Goal: Information Seeking & Learning: Learn about a topic

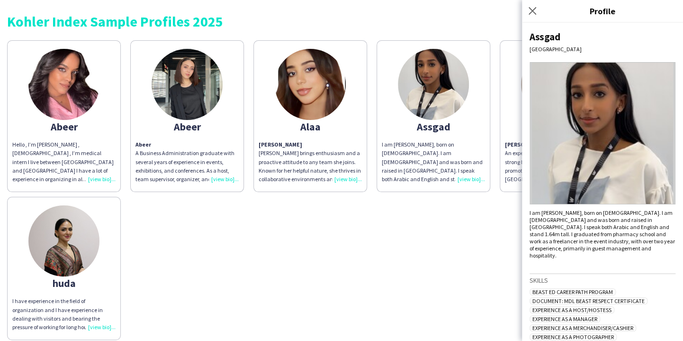
scroll to position [429, 0]
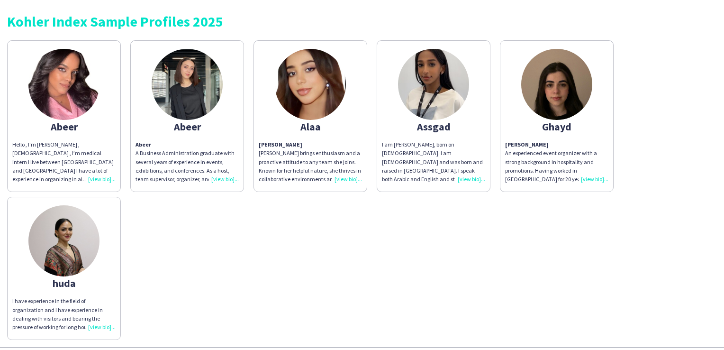
click at [103, 179] on div "Hello , I’m [PERSON_NAME] , [DEMOGRAPHIC_DATA] , I’m medical intern I live betw…" at bounding box center [63, 161] width 103 height 43
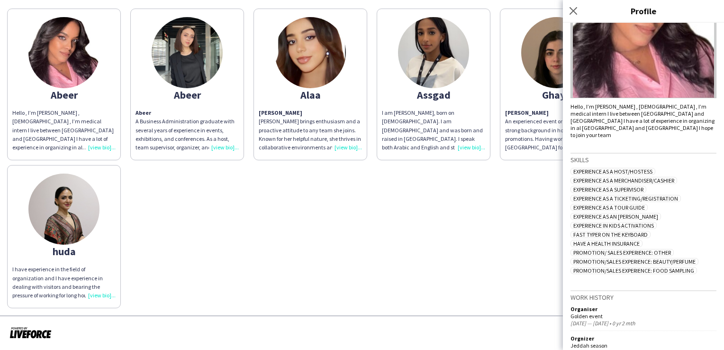
scroll to position [191, 0]
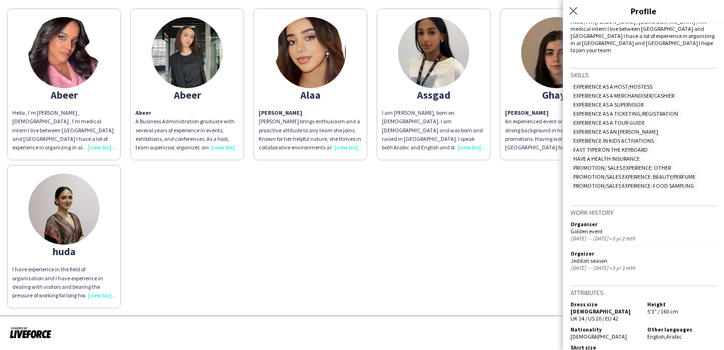
click at [406, 241] on div "Abeer Hello , I’m Abeer Mouawiah Ali , 24 y.o , I’m medical intern I live betwe…" at bounding box center [362, 156] width 710 height 304
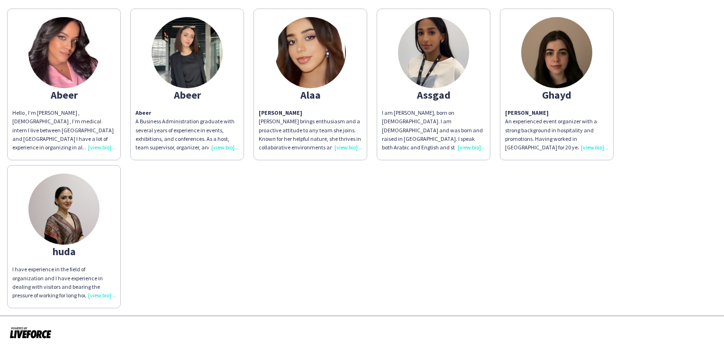
scroll to position [0, 0]
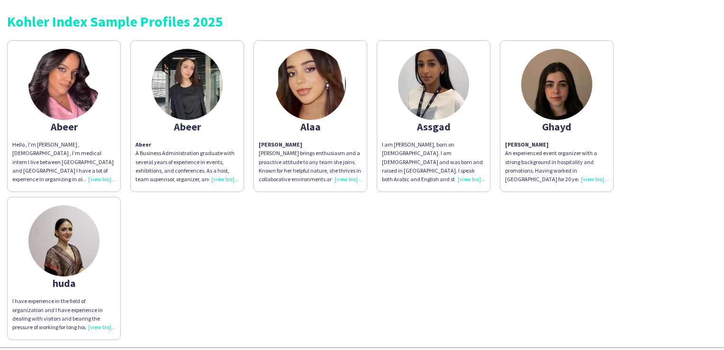
click at [229, 171] on p "Abeer A Business Administration graduate with several years of experience in ev…" at bounding box center [187, 161] width 103 height 43
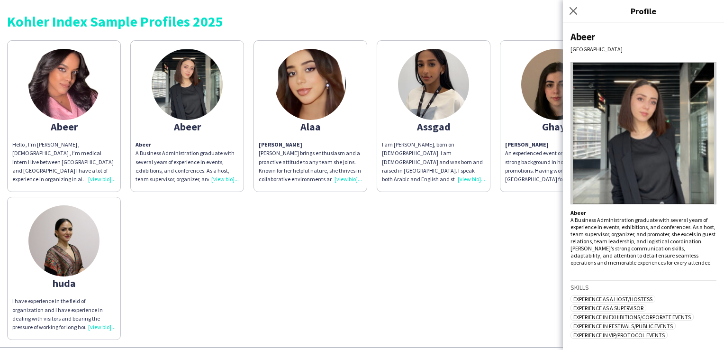
scroll to position [85, 0]
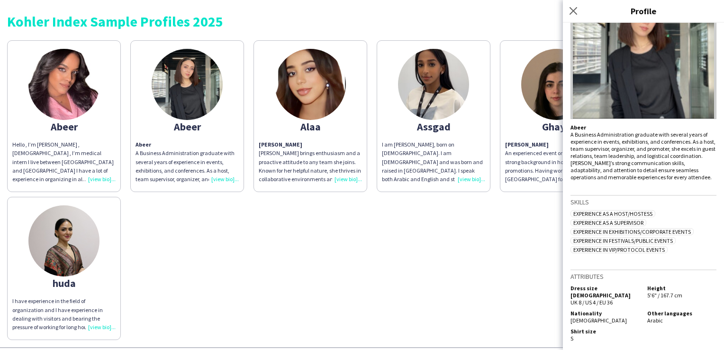
click at [440, 243] on div "Abeer Hello , I’m Abeer Mouawiah Ali , 24 y.o , I’m medical intern I live betwe…" at bounding box center [362, 188] width 710 height 304
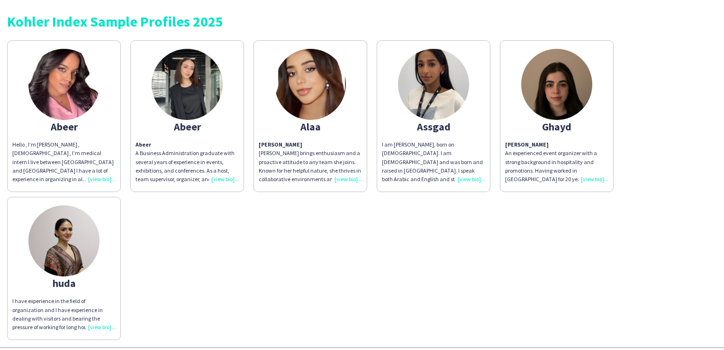
click at [344, 177] on div "Alaa Abdelrahman Alaa brings enthusiasm and a proactive attitude to any team sh…" at bounding box center [310, 161] width 103 height 43
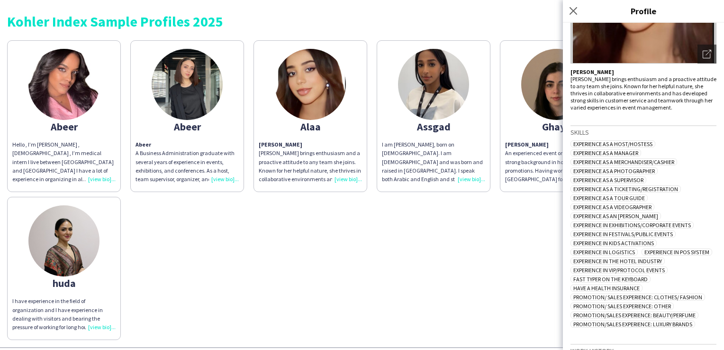
scroll to position [0, 0]
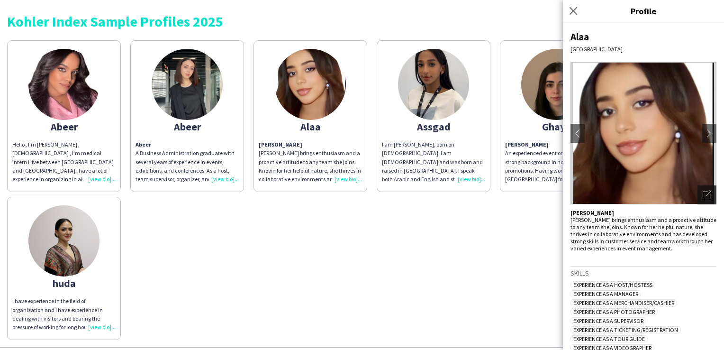
click at [683, 187] on div "Open photos pop-in" at bounding box center [707, 194] width 19 height 19
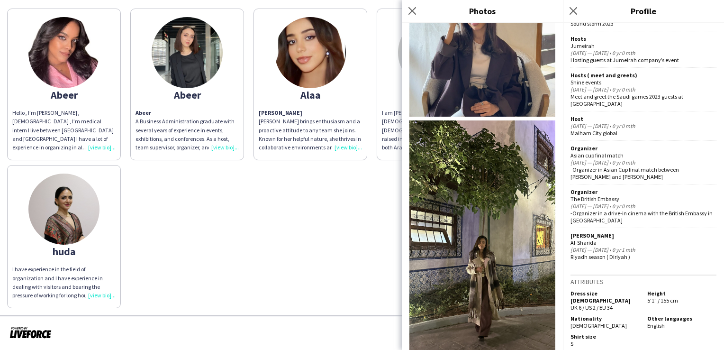
scroll to position [254, 0]
click at [411, 16] on app-icon "Close pop-in" at bounding box center [413, 11] width 14 height 14
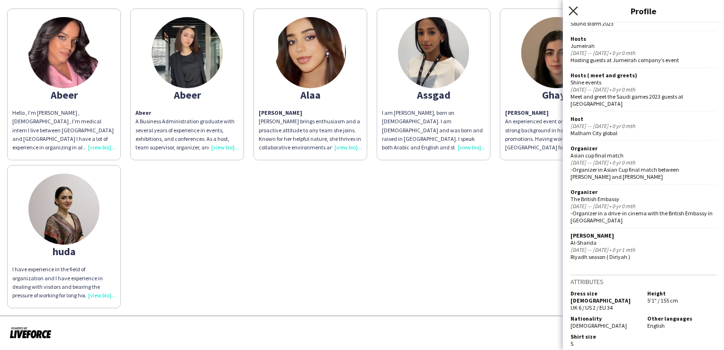
click at [571, 12] on icon "Close pop-in" at bounding box center [573, 10] width 9 height 9
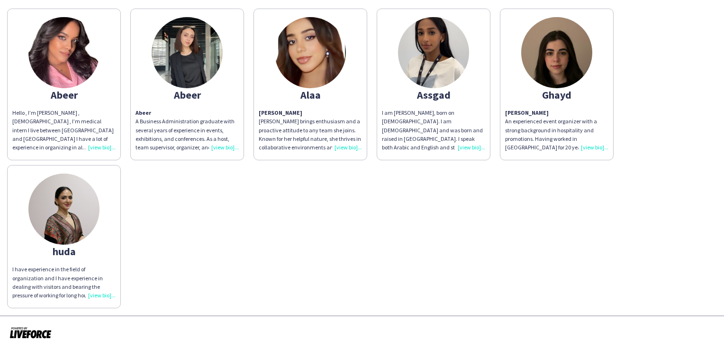
click at [472, 145] on div "I am [PERSON_NAME], born on [DEMOGRAPHIC_DATA]. I am [DEMOGRAPHIC_DATA] and was…" at bounding box center [433, 130] width 103 height 43
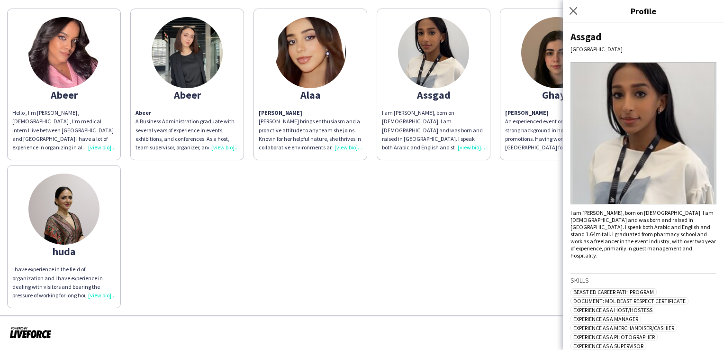
click at [349, 145] on div "Alaa Abdelrahman Alaa brings enthusiasm and a proactive attitude to any team sh…" at bounding box center [310, 130] width 103 height 43
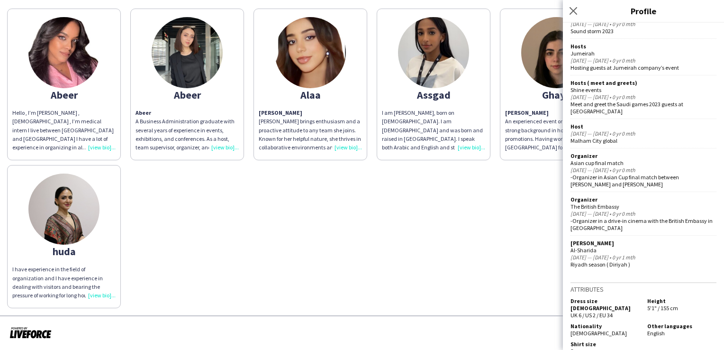
scroll to position [613, 0]
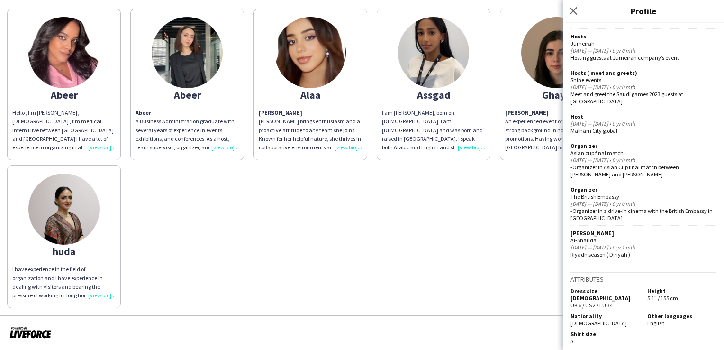
click at [472, 144] on div "I am [PERSON_NAME], born on [DEMOGRAPHIC_DATA]. I am [DEMOGRAPHIC_DATA] and was…" at bounding box center [433, 130] width 103 height 43
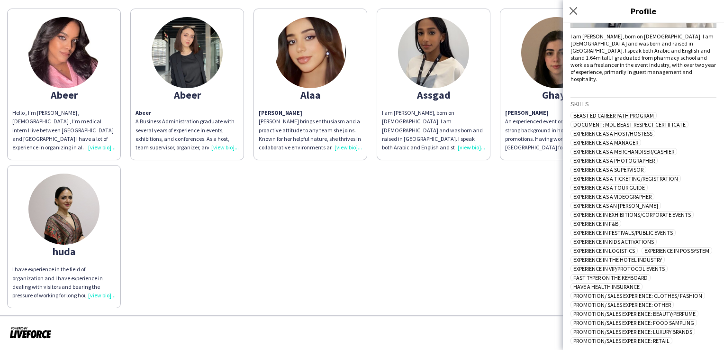
scroll to position [0, 0]
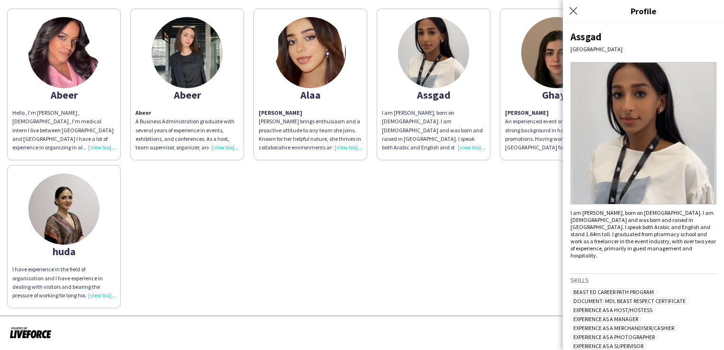
click at [421, 206] on div "Abeer Hello , I’m Abeer Mouawiah Ali , 24 y.o , I’m medical intern I live betwe…" at bounding box center [362, 156] width 710 height 304
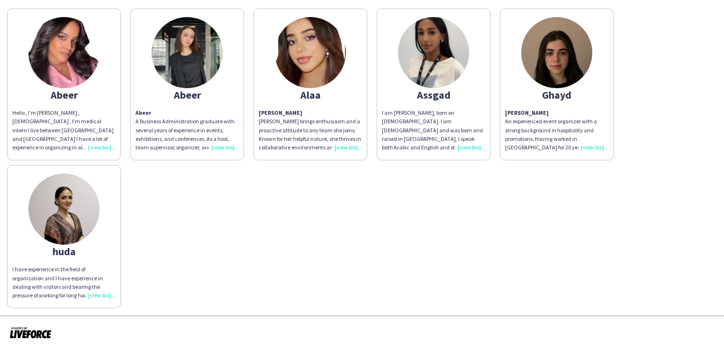
click at [597, 147] on div "Ghayd Ahmad An experienced event organizer with a strong background in hospital…" at bounding box center [556, 130] width 103 height 43
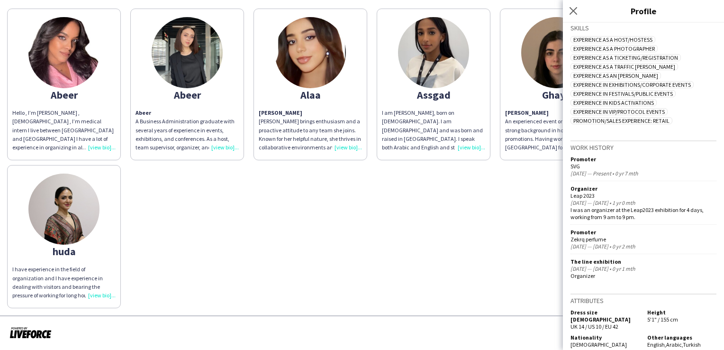
scroll to position [267, 0]
drag, startPoint x: 127, startPoint y: 268, endPoint x: 95, endPoint y: 297, distance: 43.0
click at [95, 297] on div "I have experience in the field of organization and I have experience in dealing…" at bounding box center [63, 282] width 103 height 35
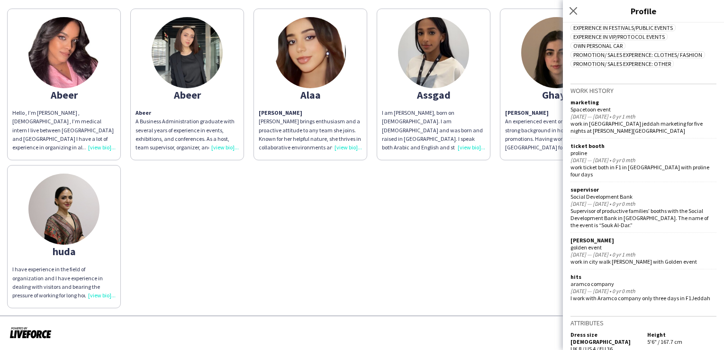
scroll to position [252, 0]
click at [224, 141] on p "Abeer A Business Administration graduate with several years of experience in ev…" at bounding box center [187, 130] width 103 height 43
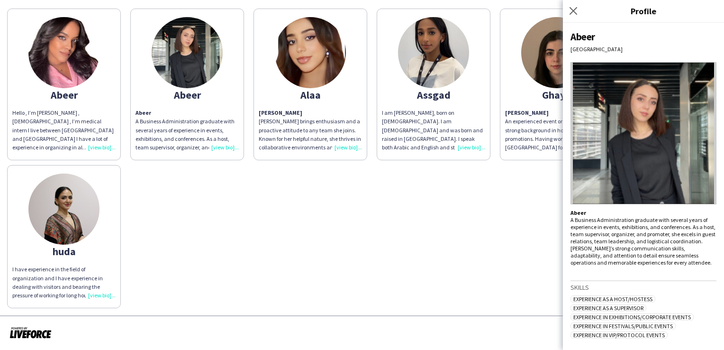
scroll to position [85, 0]
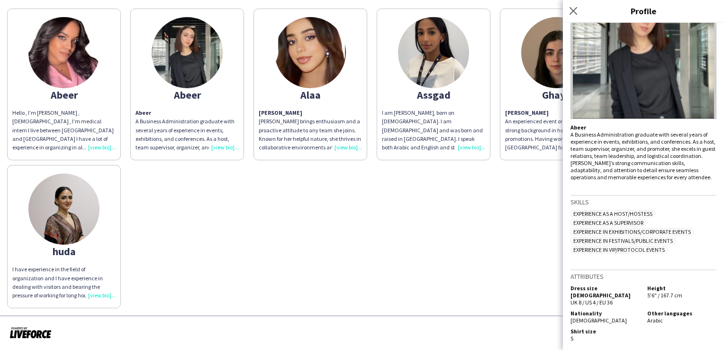
drag, startPoint x: 353, startPoint y: 222, endPoint x: 311, endPoint y: 228, distance: 42.6
click at [311, 228] on div "Abeer Hello , I’m Abeer Mouawiah Ali , 24 y.o , I’m medical intern I live betwe…" at bounding box center [362, 156] width 710 height 304
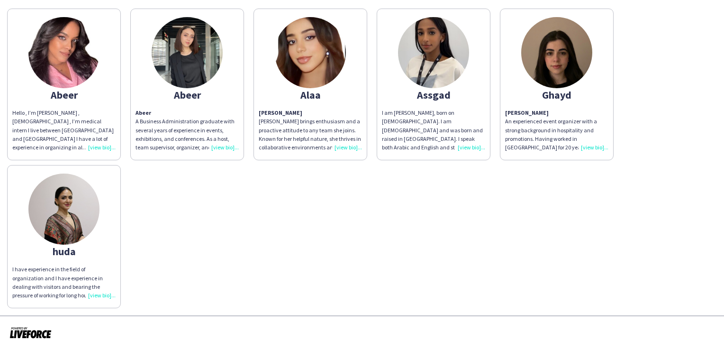
scroll to position [0, 0]
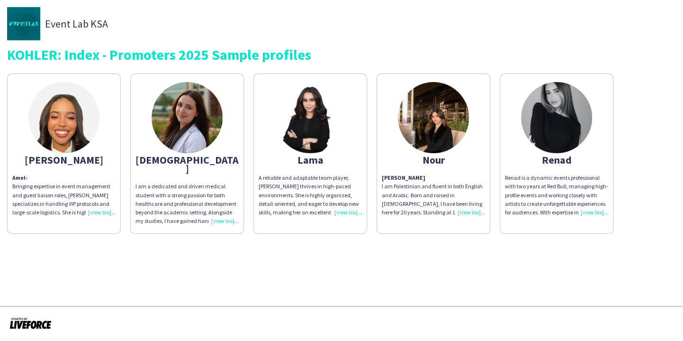
click at [346, 214] on div "A reliable and adaptable team player, Lama thrives in high-paced environments. …" at bounding box center [310, 194] width 103 height 43
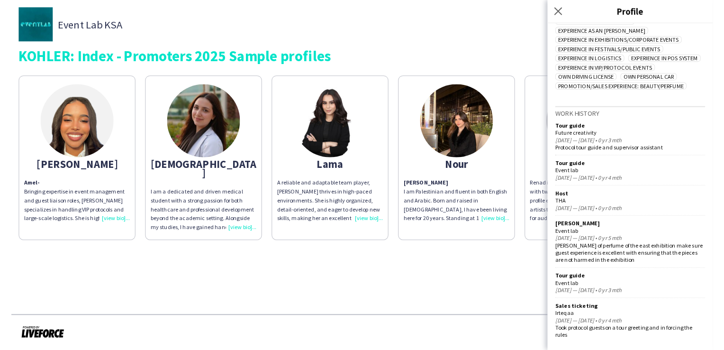
scroll to position [358, 0]
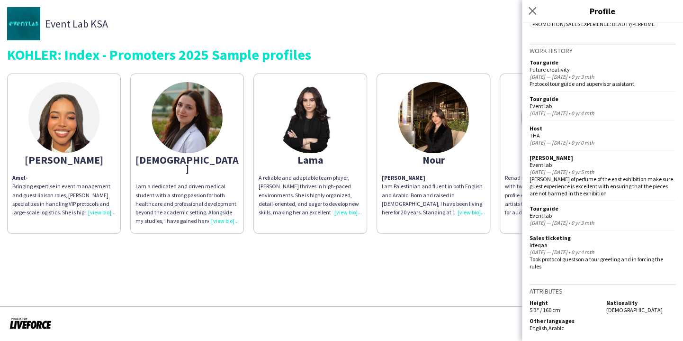
click at [443, 51] on div "KOHLER: Index - Promoters 2025 Sample profiles" at bounding box center [341, 54] width 669 height 14
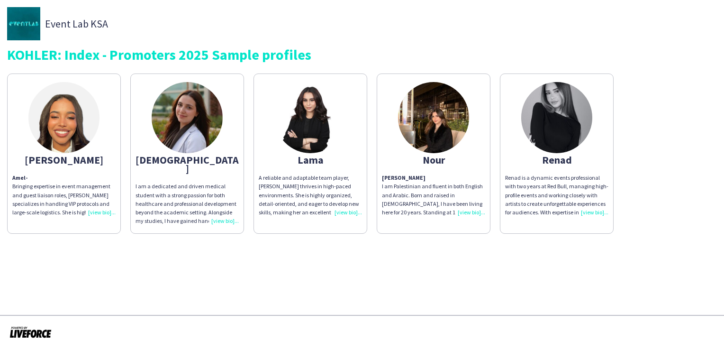
click at [102, 213] on div "Amel - Bringing expertise in event management and guest liaison roles, Amel spe…" at bounding box center [63, 194] width 103 height 43
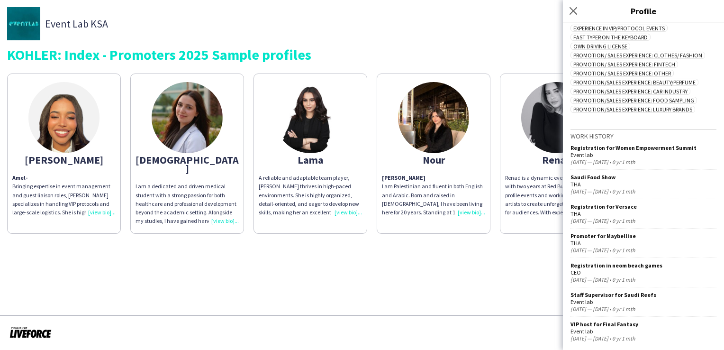
scroll to position [333, 0]
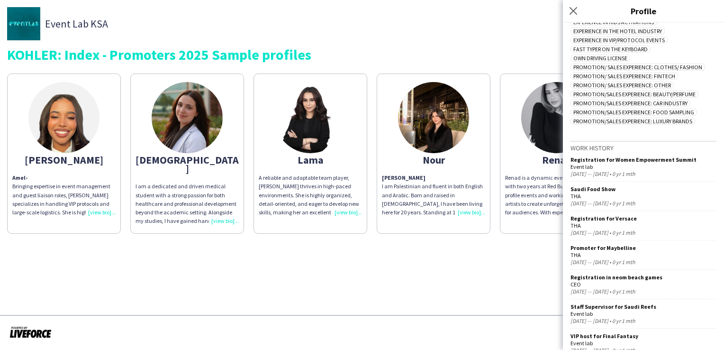
click at [369, 260] on app-share-pages "Event Lab KSA KOHLER: Index - Promoters 2025 Sample profiles Amel Nour Amel - B…" at bounding box center [362, 175] width 724 height 350
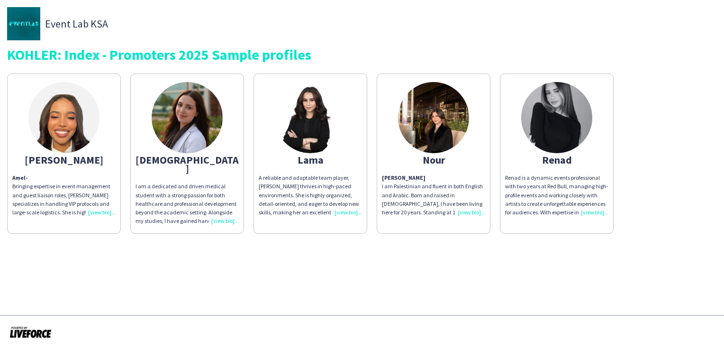
click at [59, 122] on img at bounding box center [63, 117] width 71 height 71
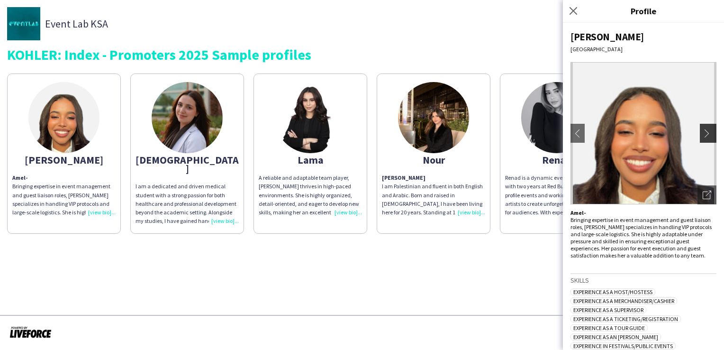
click at [683, 131] on app-icon "chevron-right" at bounding box center [709, 133] width 13 height 9
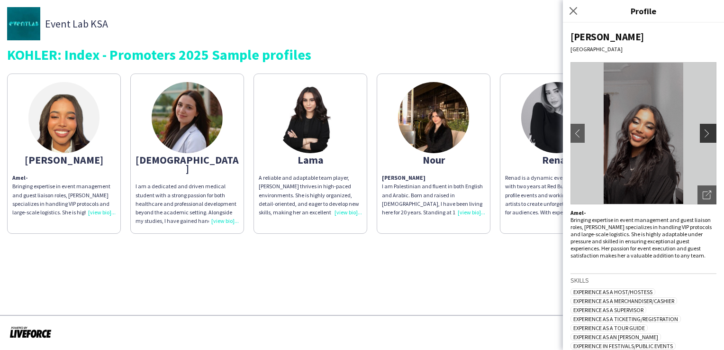
click at [683, 131] on app-icon "chevron-right" at bounding box center [709, 133] width 13 height 9
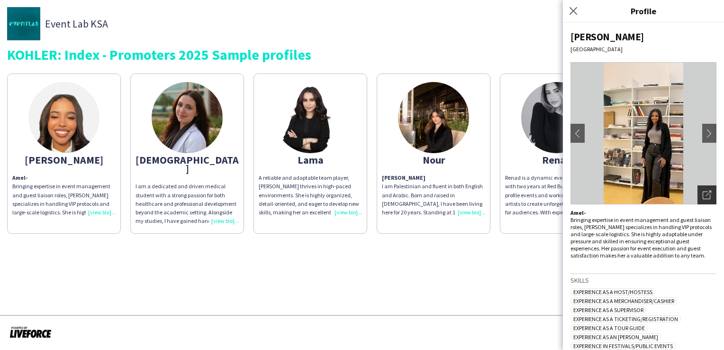
click at [683, 195] on icon "Open photos pop-in" at bounding box center [707, 194] width 9 height 9
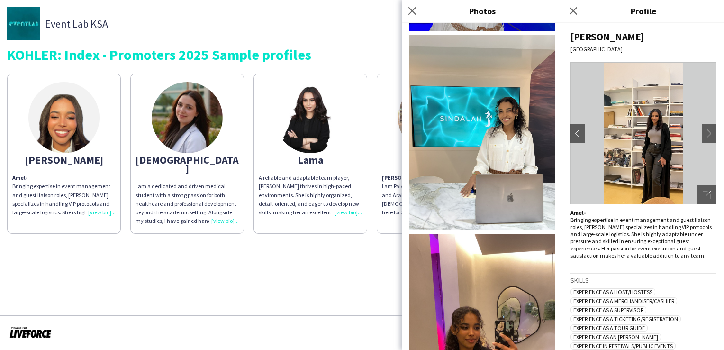
scroll to position [944, 0]
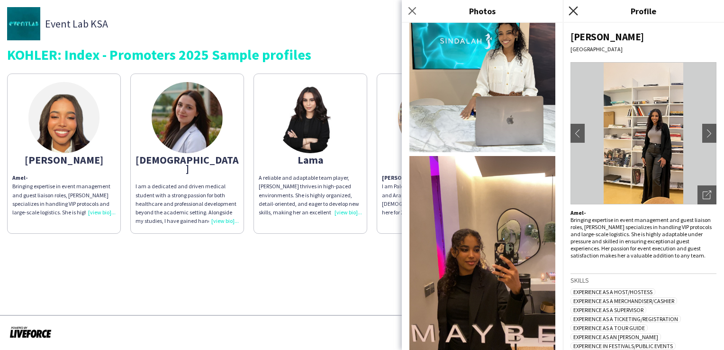
click at [571, 10] on icon "Close pop-in" at bounding box center [573, 10] width 9 height 9
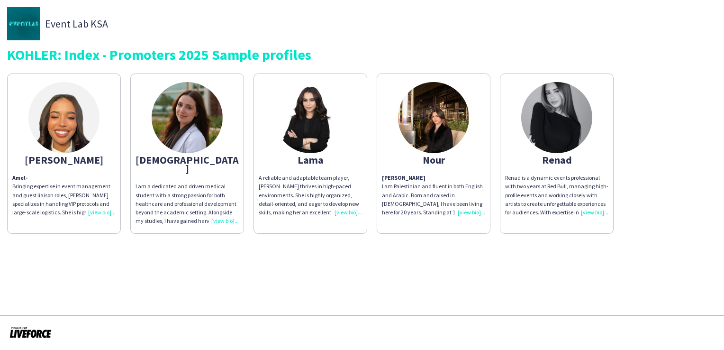
click at [224, 211] on div "I am a dedicated and driven medical student with a strong passion for both heal…" at bounding box center [187, 203] width 103 height 43
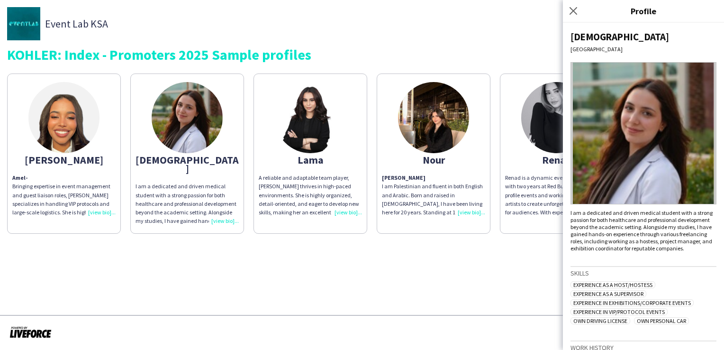
scroll to position [96, 0]
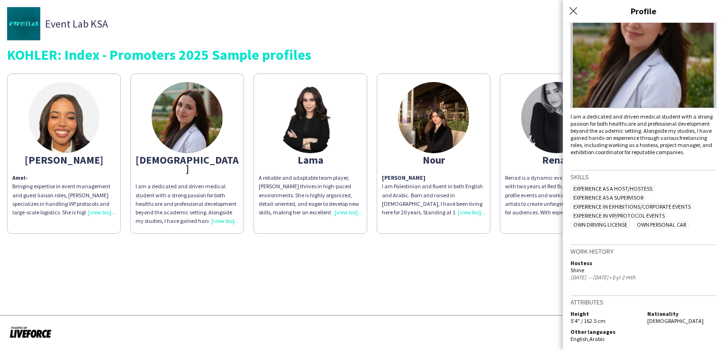
drag, startPoint x: 306, startPoint y: 226, endPoint x: 311, endPoint y: 263, distance: 36.9
click at [311, 263] on app-share-pages "Event Lab KSA KOHLER: Index - Promoters 2025 Sample profiles Amel Nour Amel - B…" at bounding box center [362, 175] width 724 height 350
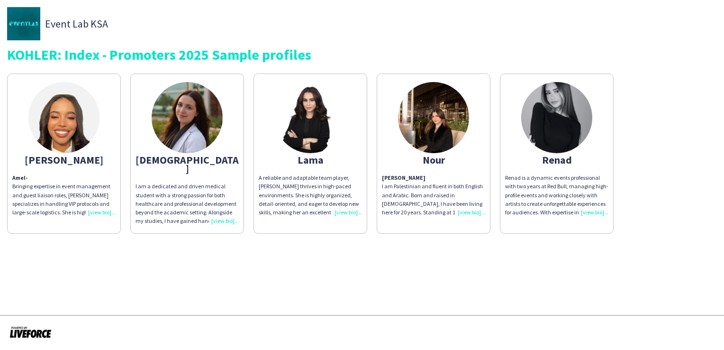
click at [345, 215] on div "A reliable and adaptable team player, Lama thrives in high-paced environments. …" at bounding box center [310, 194] width 103 height 43
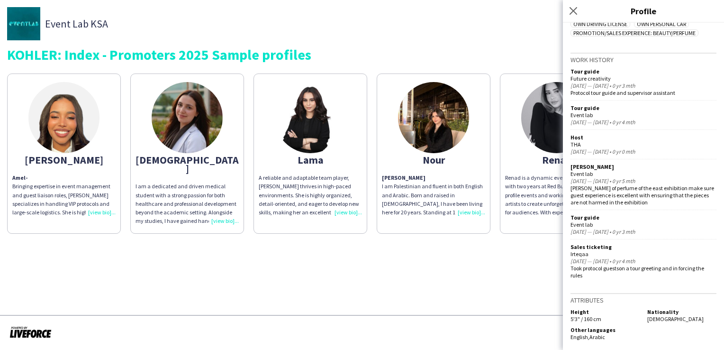
scroll to position [324, 0]
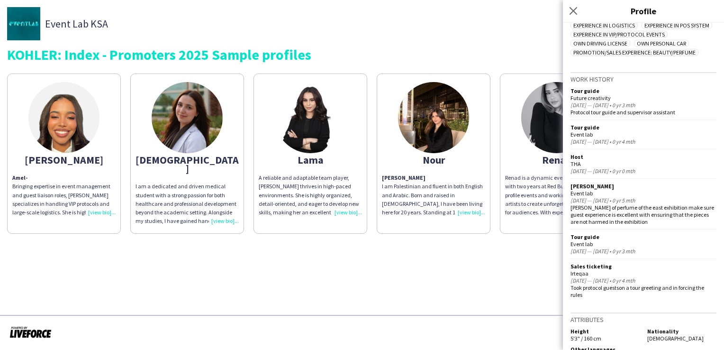
click at [485, 234] on app-share-pages "Event Lab KSA KOHLER: Index - Promoters 2025 Sample profiles Amel Nour Amel - B…" at bounding box center [362, 175] width 724 height 350
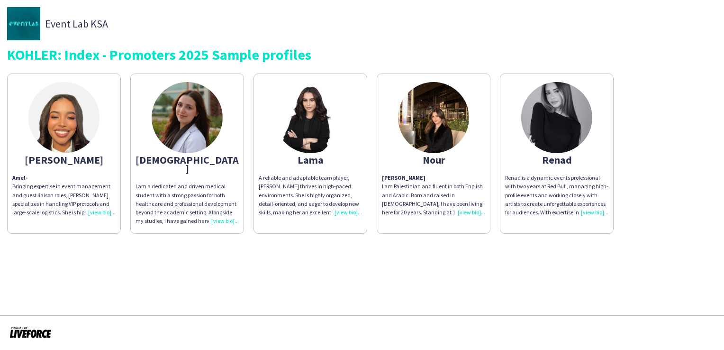
click at [468, 212] on div "Nour Hassan I am Palestinian and fluent in both English and Arabic. Born and ra…" at bounding box center [433, 194] width 103 height 43
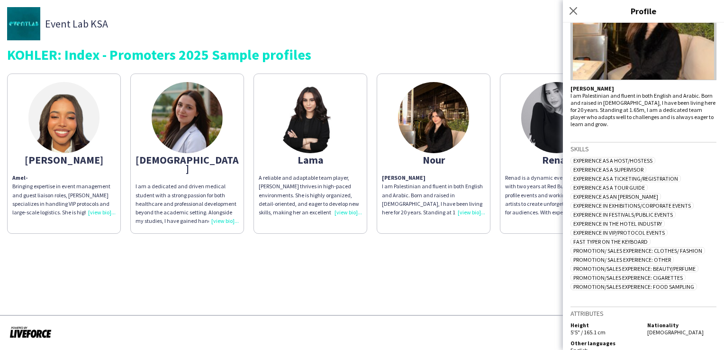
scroll to position [134, 0]
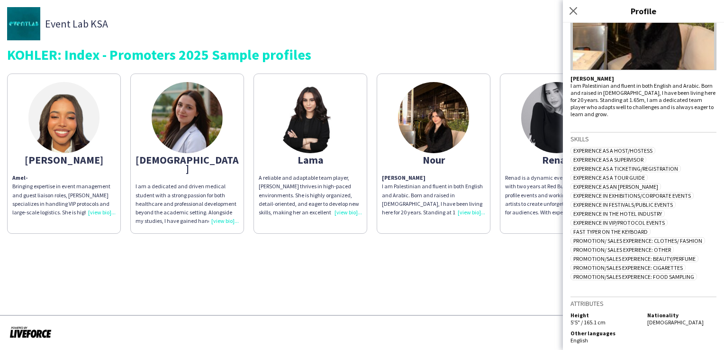
click at [391, 265] on app-share-pages "Event Lab KSA KOHLER: Index - Promoters 2025 Sample profiles Amel Nour Amel - B…" at bounding box center [362, 175] width 724 height 350
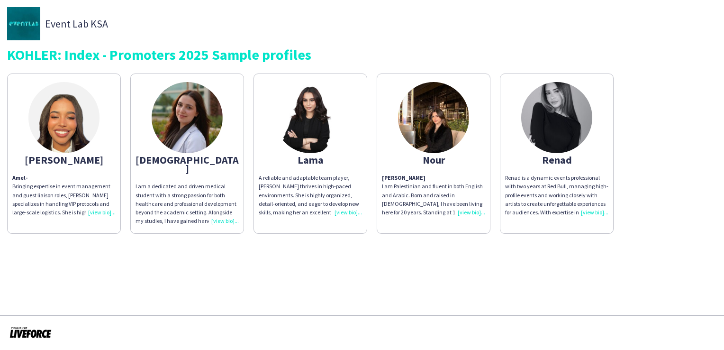
click at [594, 209] on div "Renad is a dynamic events professional with two years at Red Bull, managing hig…" at bounding box center [556, 194] width 103 height 43
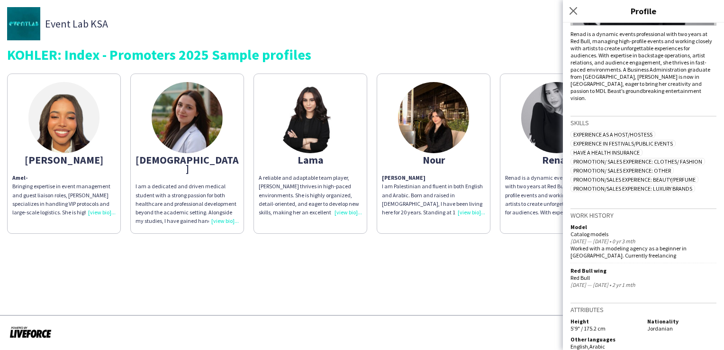
scroll to position [0, 0]
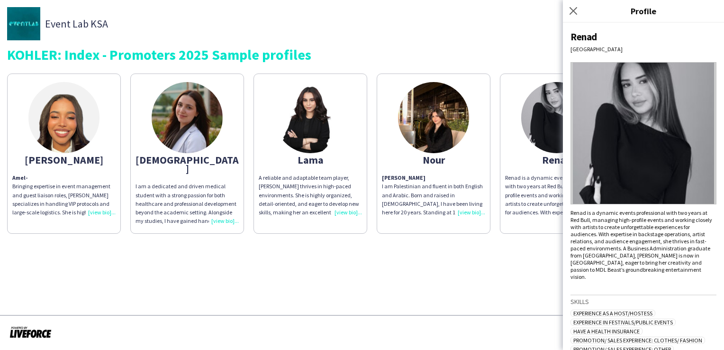
drag, startPoint x: 464, startPoint y: 20, endPoint x: 407, endPoint y: 18, distance: 57.8
click at [407, 18] on div "Event Lab KSA" at bounding box center [362, 23] width 710 height 33
